Goal: Ask a question

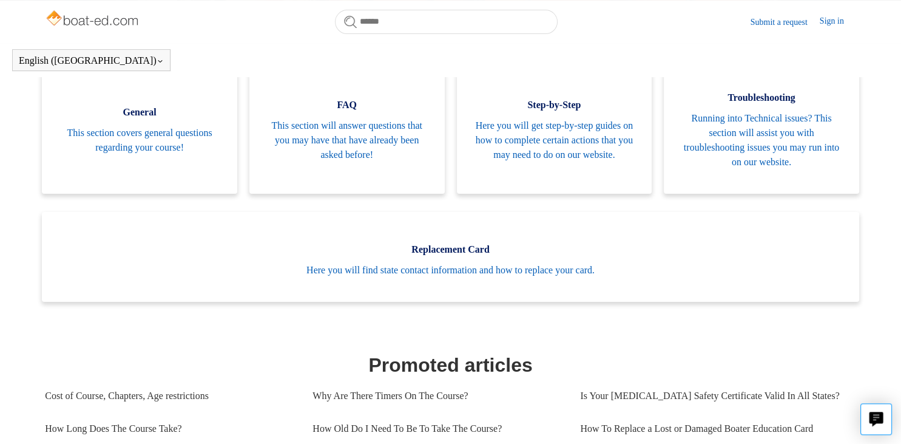
scroll to position [257, 0]
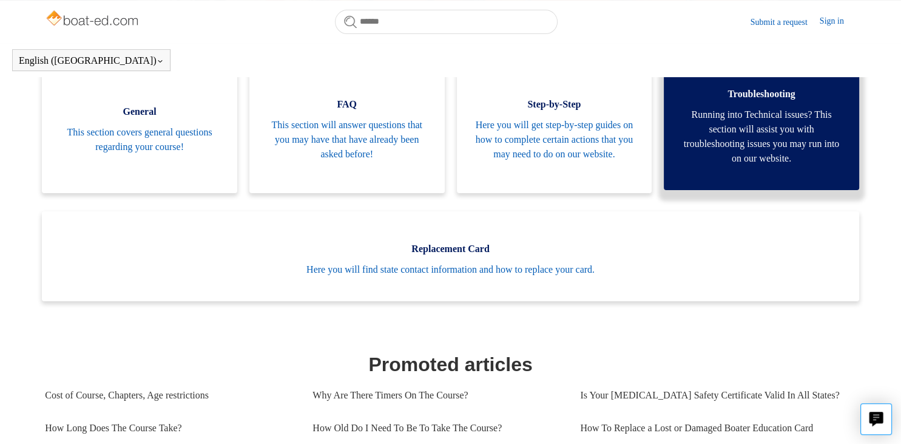
click at [760, 130] on span "Running into Technical issues? This section will assist you with troubleshootin…" at bounding box center [761, 136] width 159 height 58
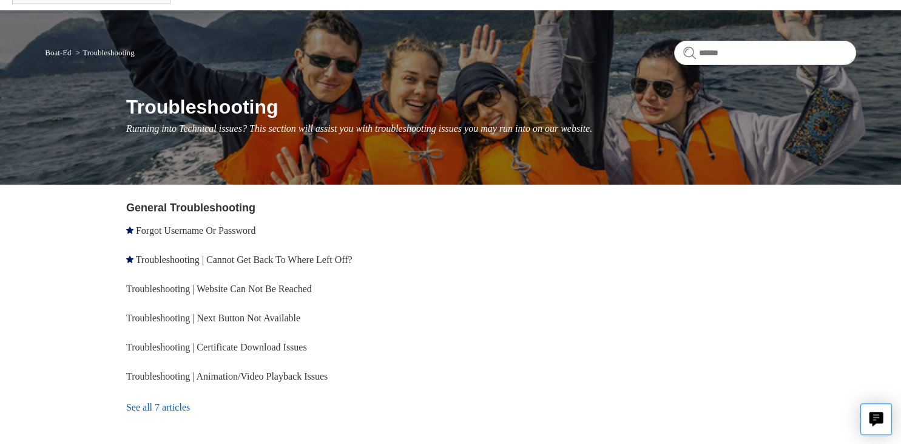
scroll to position [67, 0]
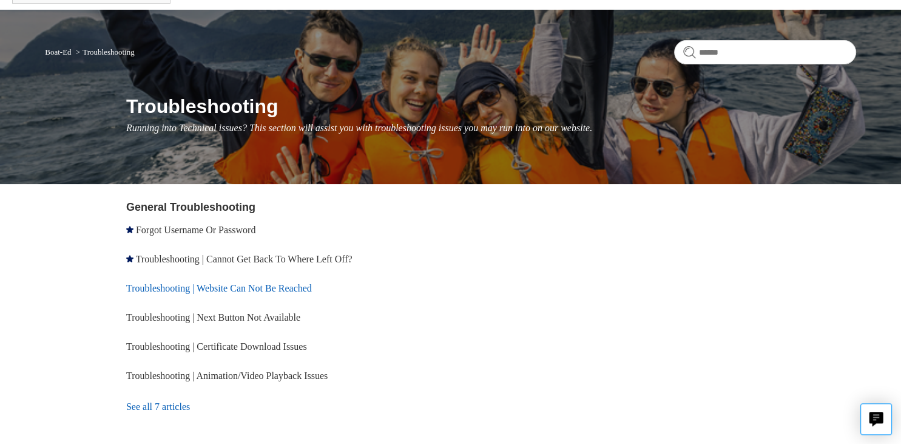
click at [311, 286] on link "Troubleshooting | Website Can Not Be Reached" at bounding box center [219, 288] width 186 height 10
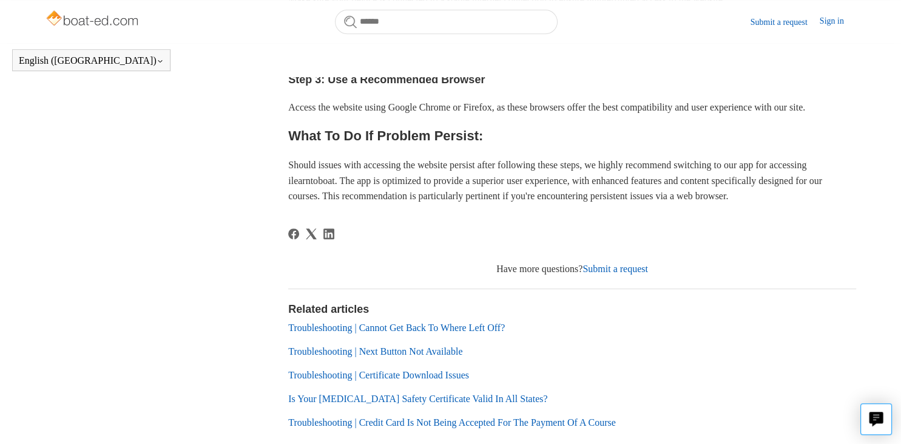
scroll to position [541, 0]
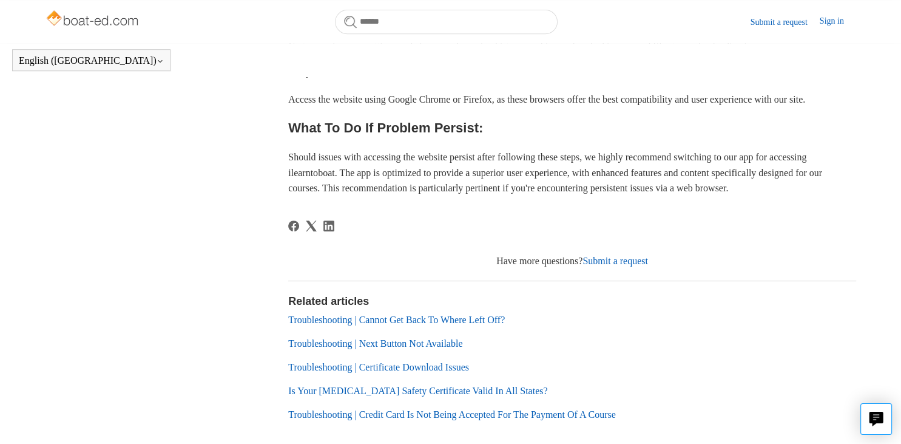
click at [611, 266] on link "Submit a request" at bounding box center [616, 261] width 66 height 10
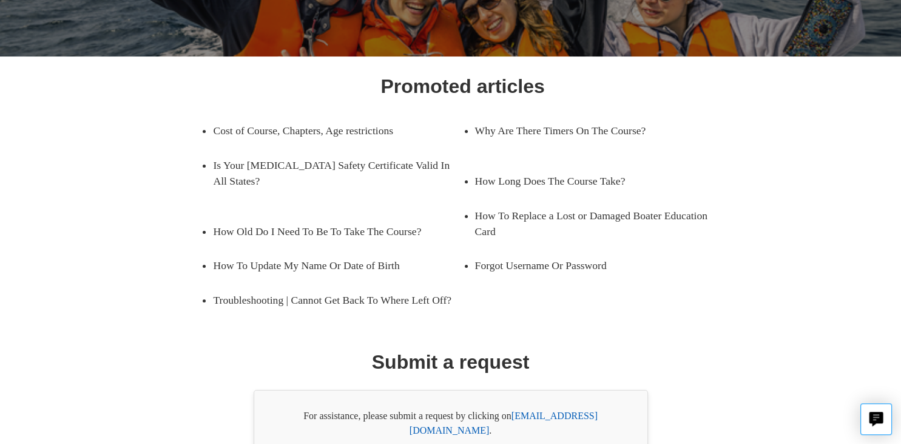
scroll to position [194, 0]
